Goal: Task Accomplishment & Management: Manage account settings

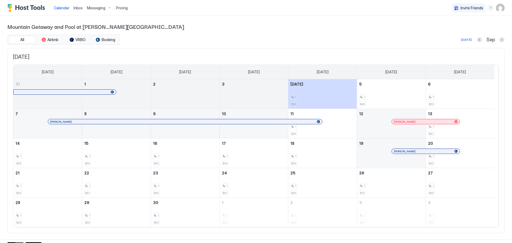
click at [123, 7] on span "Pricing" at bounding box center [122, 8] width 12 height 5
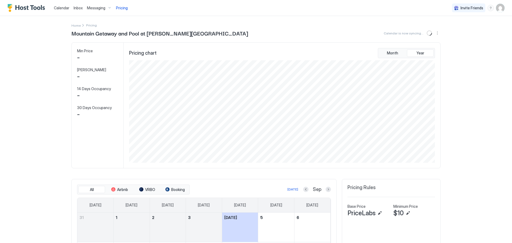
scroll to position [102, 307]
click at [497, 7] on img "User profile" at bounding box center [500, 8] width 9 height 9
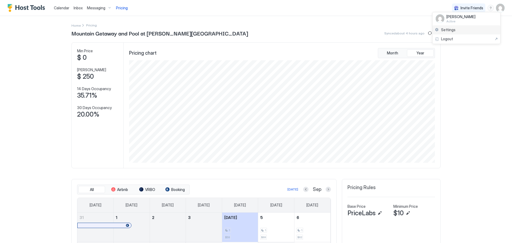
click at [467, 30] on div "Settings" at bounding box center [467, 29] width 68 height 9
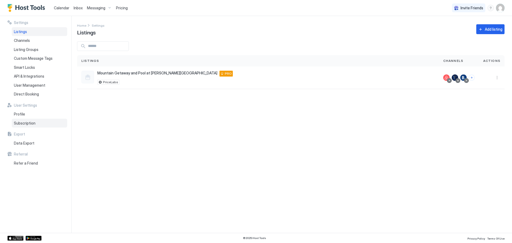
click at [30, 124] on span "Subscription" at bounding box center [25, 123] width 22 height 5
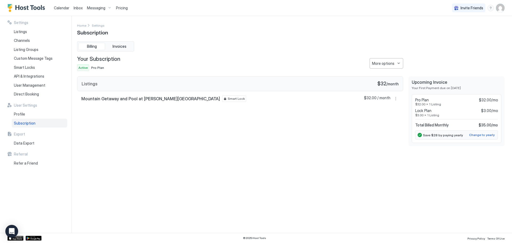
click at [75, 10] on link "Inbox" at bounding box center [78, 8] width 9 height 6
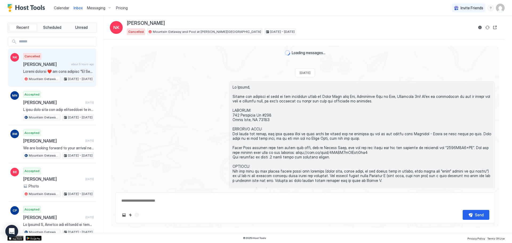
scroll to position [101, 0]
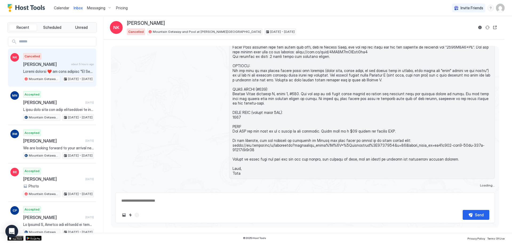
click at [58, 9] on span "Calendar" at bounding box center [61, 8] width 15 height 5
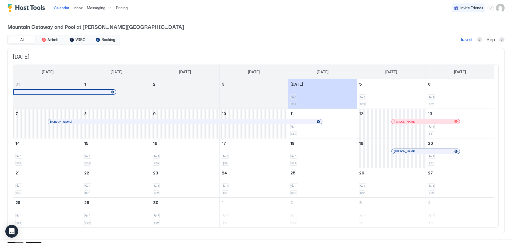
click at [498, 5] on img "User profile" at bounding box center [500, 8] width 9 height 9
click at [472, 31] on div "Settings" at bounding box center [467, 29] width 68 height 9
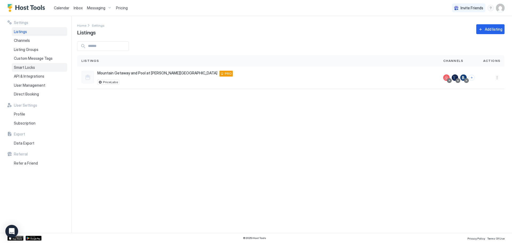
click at [28, 69] on span "Smart Locks" at bounding box center [24, 67] width 21 height 5
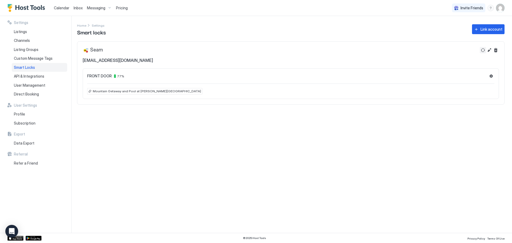
click at [483, 50] on button "Refresh" at bounding box center [483, 50] width 6 height 6
click at [490, 75] on button "Settings" at bounding box center [491, 76] width 6 height 6
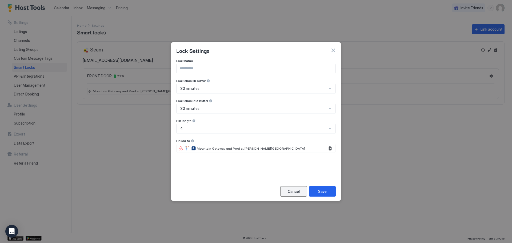
click at [300, 191] on button "Cancel" at bounding box center [293, 191] width 27 height 10
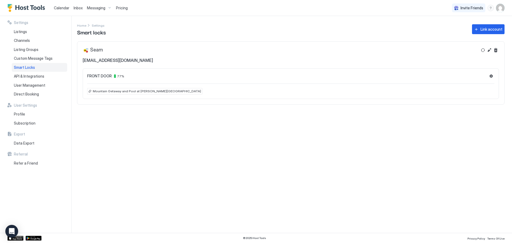
drag, startPoint x: 107, startPoint y: 57, endPoint x: 217, endPoint y: 52, distance: 109.8
click at [108, 57] on div "Seam [EMAIL_ADDRESS][DOMAIN_NAME]" at bounding box center [280, 55] width 395 height 16
click at [42, 78] on span "API & Integrations" at bounding box center [29, 76] width 30 height 5
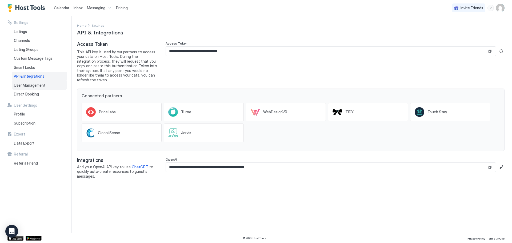
click at [39, 83] on span "User Management" at bounding box center [29, 85] width 31 height 5
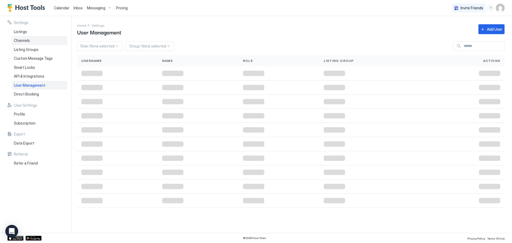
click at [41, 43] on div "Channels" at bounding box center [39, 40] width 55 height 9
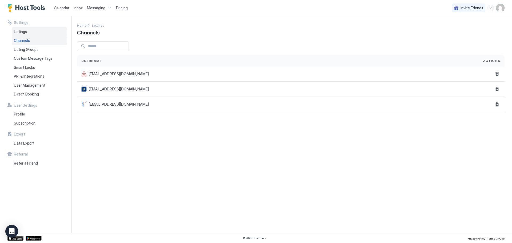
click at [38, 35] on div "Listings" at bounding box center [39, 31] width 55 height 9
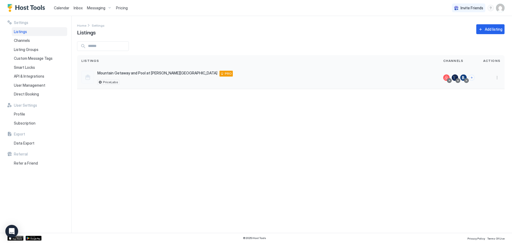
click at [287, 82] on div "Mountain Getaway and Pool at [PERSON_NAME][GEOGRAPHIC_DATA] [STREET_ADDRESS][PE…" at bounding box center [258, 78] width 354 height 14
click at [496, 79] on button "More options" at bounding box center [497, 77] width 6 height 6
click at [489, 105] on div "Listing Settings" at bounding box center [483, 102] width 37 height 9
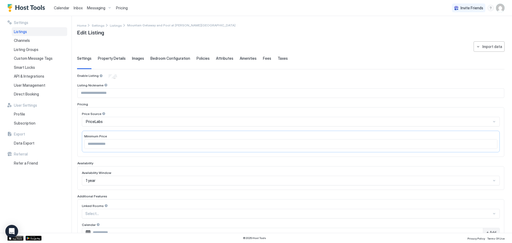
click at [61, 6] on span "Calendar" at bounding box center [61, 8] width 15 height 5
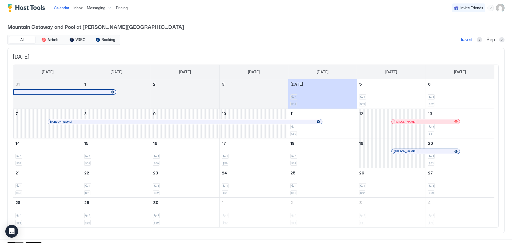
click at [128, 122] on div at bounding box center [128, 122] width 4 height 4
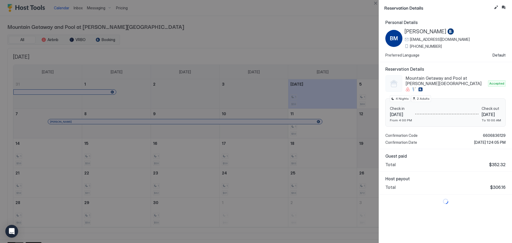
click at [89, 39] on div at bounding box center [256, 121] width 512 height 243
drag, startPoint x: 90, startPoint y: 17, endPoint x: 93, endPoint y: 14, distance: 4.7
click at [93, 14] on div at bounding box center [256, 121] width 512 height 243
drag, startPoint x: 96, startPoint y: 12, endPoint x: 193, endPoint y: 1, distance: 98.0
click at [96, 12] on div at bounding box center [256, 121] width 512 height 243
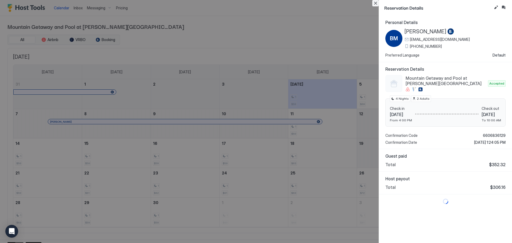
click at [376, 3] on button "Close" at bounding box center [375, 3] width 6 height 6
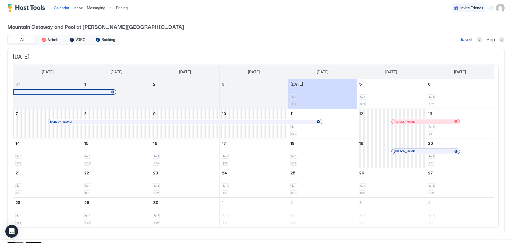
click at [76, 8] on span "Inbox" at bounding box center [78, 8] width 9 height 5
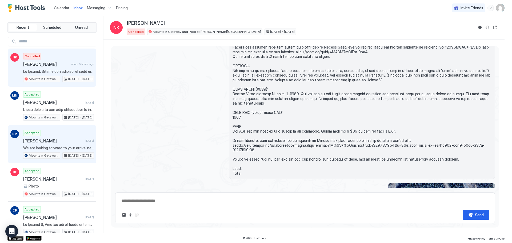
scroll to position [162, 0]
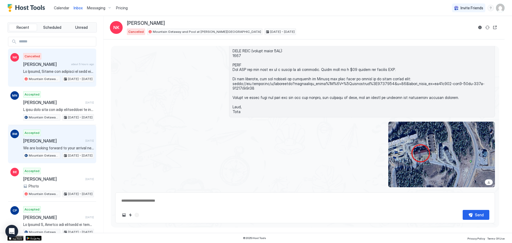
click at [54, 138] on span "[PERSON_NAME]" at bounding box center [53, 140] width 60 height 5
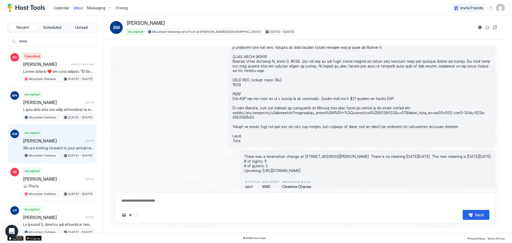
scroll to position [119, 0]
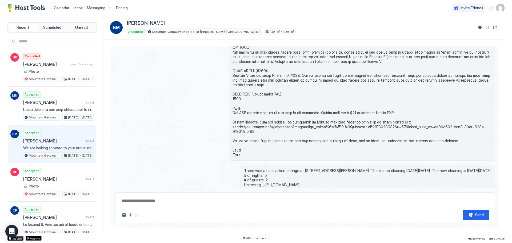
click at [61, 7] on span "Calendar" at bounding box center [61, 8] width 15 height 5
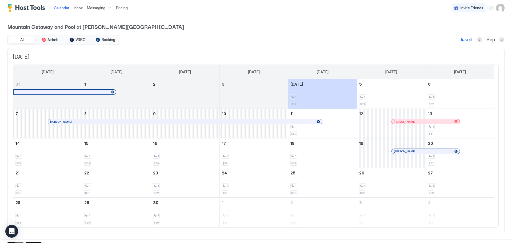
click at [418, 123] on div at bounding box center [418, 122] width 4 height 4
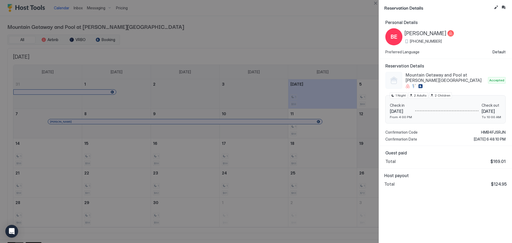
click at [335, 33] on div at bounding box center [256, 121] width 512 height 243
click at [377, 5] on button "Close" at bounding box center [375, 3] width 6 height 6
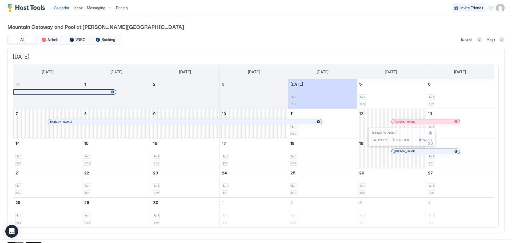
click at [400, 152] on div at bounding box center [400, 151] width 4 height 4
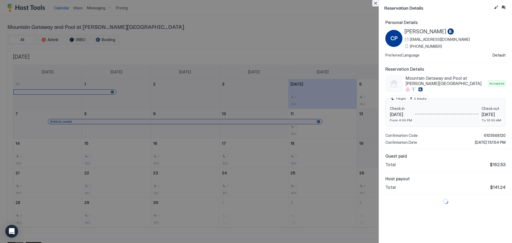
click at [377, 4] on button "Close" at bounding box center [375, 3] width 6 height 6
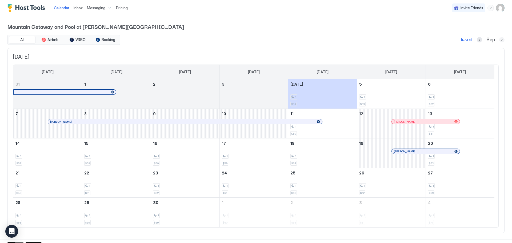
click at [500, 39] on button "Next month" at bounding box center [501, 39] width 5 height 5
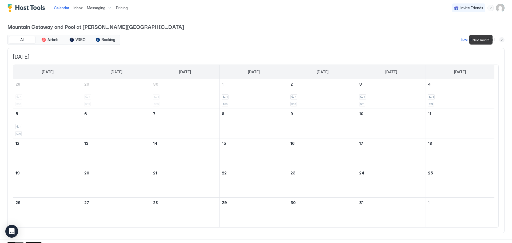
click at [499, 40] on button "Next month" at bounding box center [501, 39] width 5 height 5
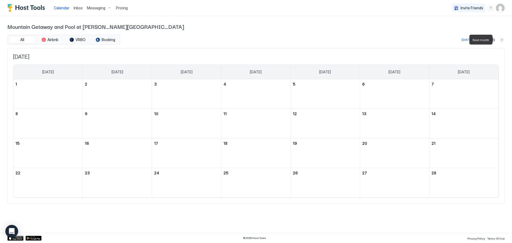
click at [499, 40] on button "Next month" at bounding box center [501, 39] width 5 height 5
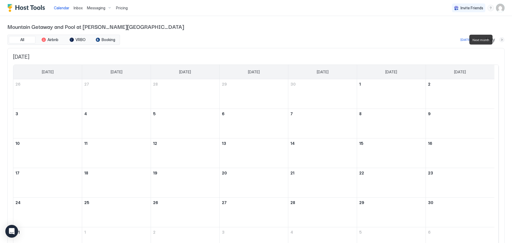
click at [499, 40] on button "Next month" at bounding box center [501, 39] width 5 height 5
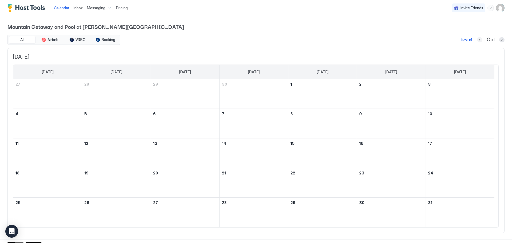
click at [479, 41] on div at bounding box center [479, 39] width 5 height 5
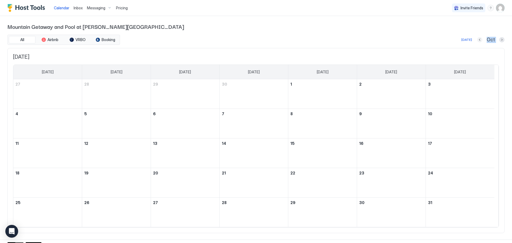
click at [479, 41] on div at bounding box center [479, 39] width 5 height 5
click at [479, 41] on button "Previous month" at bounding box center [479, 39] width 5 height 5
click at [478, 40] on button "Previous month" at bounding box center [479, 39] width 5 height 5
click at [476, 40] on button "Previous month" at bounding box center [473, 39] width 5 height 5
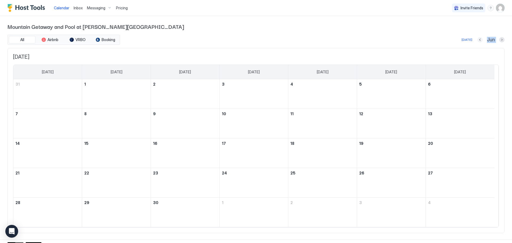
click at [478, 40] on button "Previous month" at bounding box center [480, 39] width 5 height 5
click at [478, 40] on div "May" at bounding box center [491, 40] width 28 height 6
click at [478, 38] on div "May" at bounding box center [491, 40] width 28 height 6
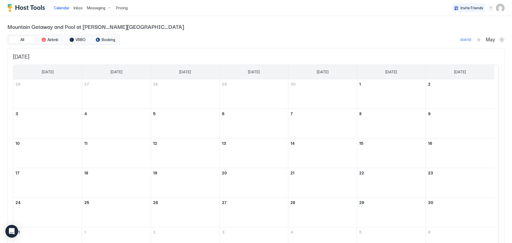
click at [477, 41] on button "Previous month" at bounding box center [479, 39] width 5 height 5
click at [478, 40] on button "Previous month" at bounding box center [480, 39] width 5 height 5
click at [477, 40] on button "Previous month" at bounding box center [479, 39] width 5 height 5
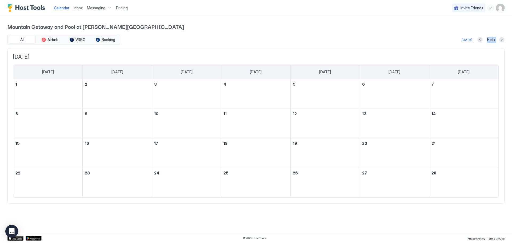
click at [475, 40] on div "[DATE] Feb" at bounding box center [313, 40] width 384 height 6
click at [479, 37] on button "Previous month" at bounding box center [480, 39] width 5 height 5
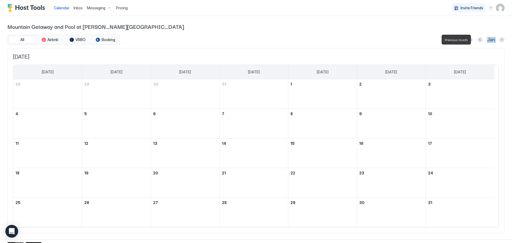
click at [479, 37] on div at bounding box center [480, 39] width 5 height 5
click at [478, 39] on button "Previous month" at bounding box center [480, 39] width 5 height 5
click at [478, 39] on button "Previous month" at bounding box center [479, 39] width 5 height 5
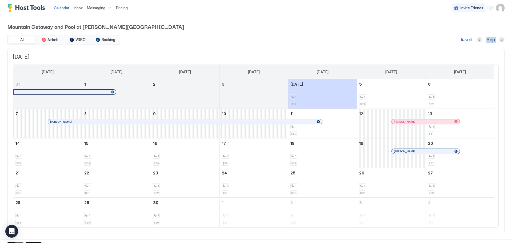
click at [75, 8] on span "Inbox" at bounding box center [78, 8] width 9 height 5
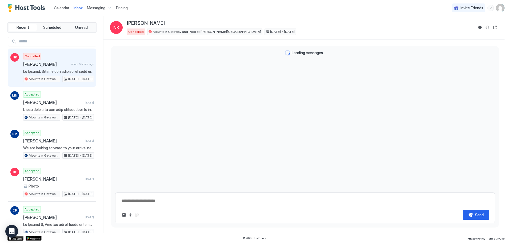
type textarea "*"
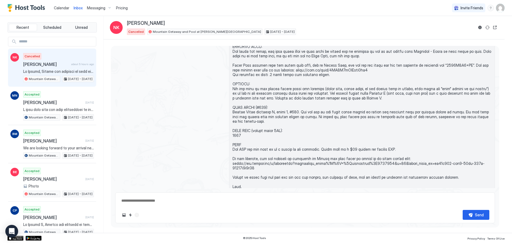
click at [63, 10] on link "Calendar" at bounding box center [61, 8] width 15 height 6
